Goal: Check status: Check status

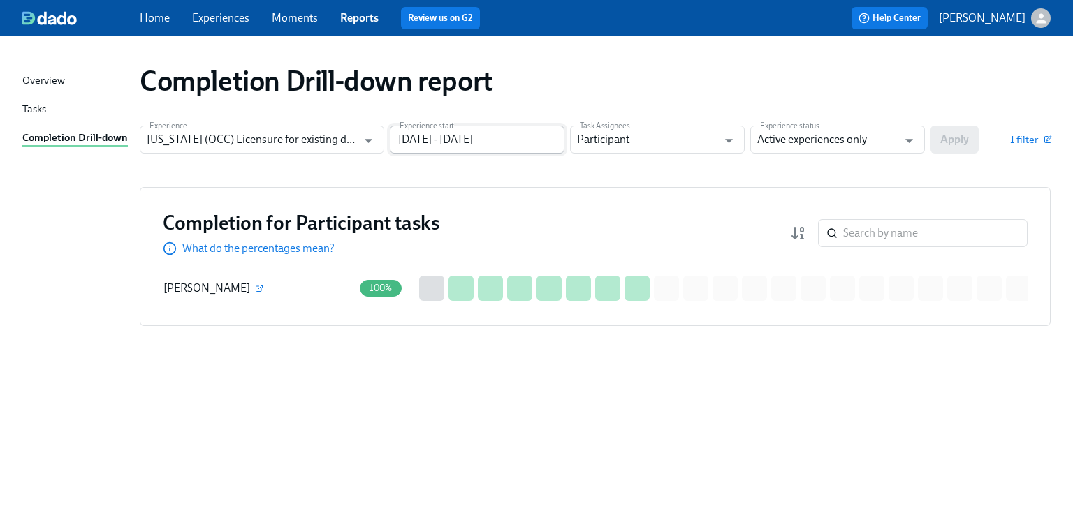
click at [529, 131] on input "[DATE] - [DATE]" at bounding box center [477, 140] width 175 height 28
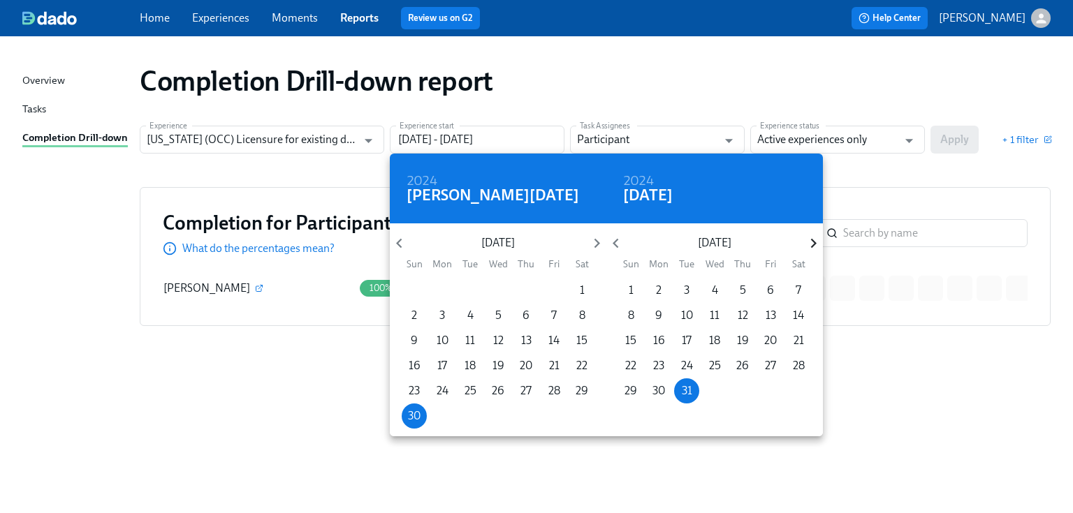
click at [815, 246] on icon "button" at bounding box center [813, 243] width 19 height 19
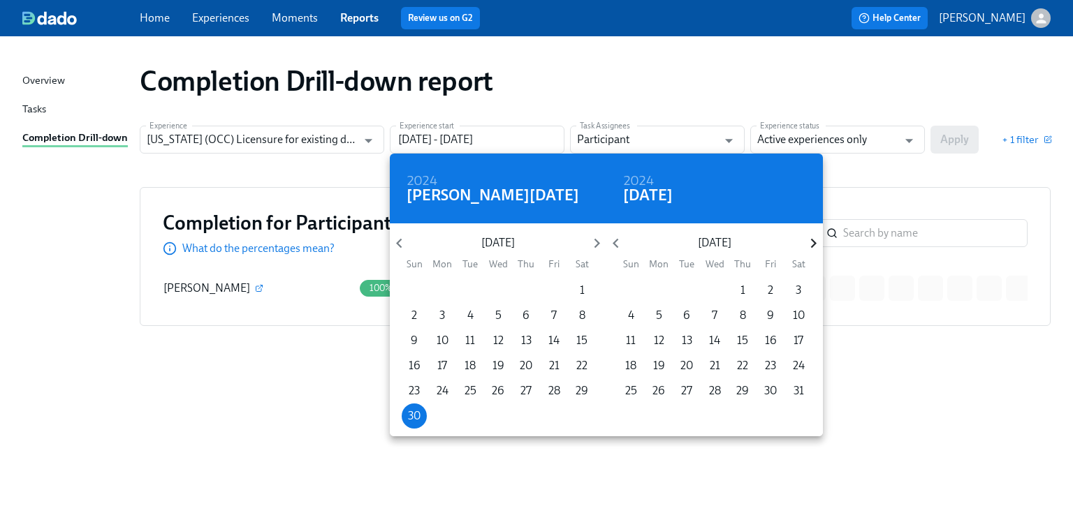
click at [815, 246] on icon "button" at bounding box center [813, 243] width 19 height 19
click at [743, 394] on p "31" at bounding box center [743, 390] width 10 height 15
type input "[DATE] - [DATE]"
click at [893, 160] on div at bounding box center [536, 256] width 1073 height 513
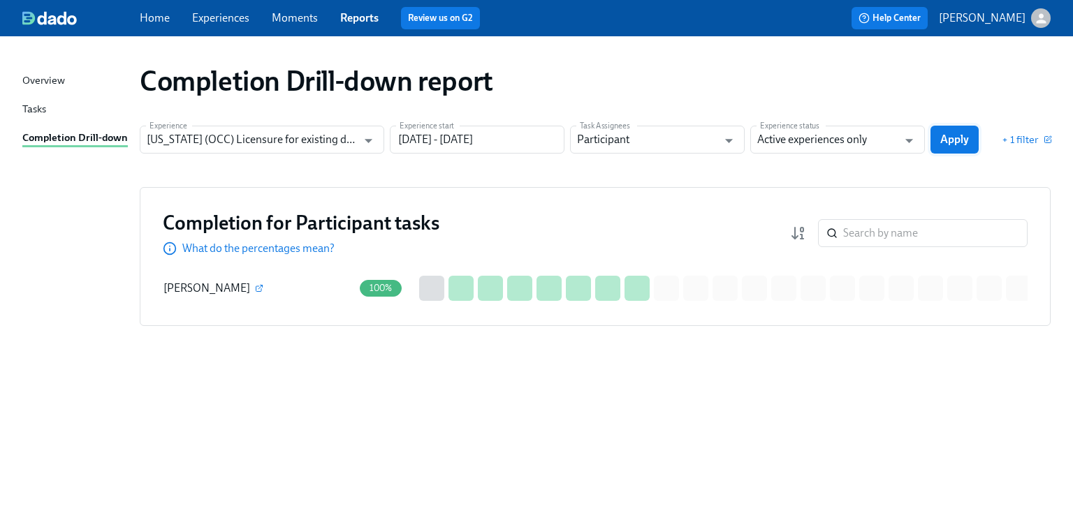
click at [945, 137] on span "Apply" at bounding box center [954, 140] width 29 height 14
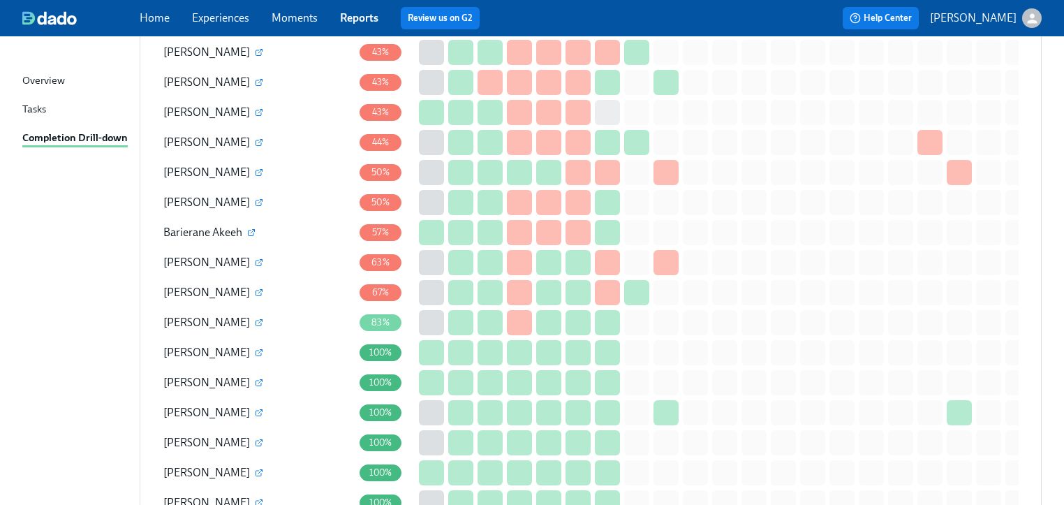
scroll to position [664, 0]
